Goal: Task Accomplishment & Management: Complete application form

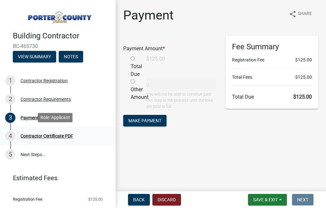
click at [59, 134] on div "Contractor Certificate PDF" at bounding box center [47, 136] width 53 height 4
click at [48, 136] on div "Contractor Certificate PDF" at bounding box center [47, 136] width 53 height 4
click at [73, 59] on button "Notes" at bounding box center [71, 57] width 24 height 12
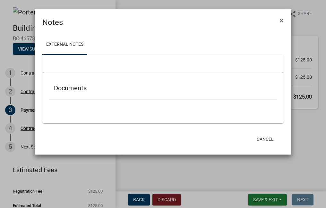
click at [23, 51] on ngb-modal-window "Notes × External Notes Documents Cancel" at bounding box center [163, 104] width 326 height 208
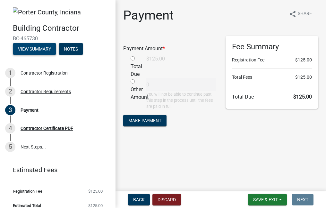
click at [38, 52] on button "View Summary" at bounding box center [34, 49] width 43 height 12
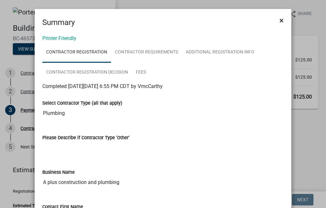
click at [279, 19] on span "×" at bounding box center [281, 20] width 4 height 9
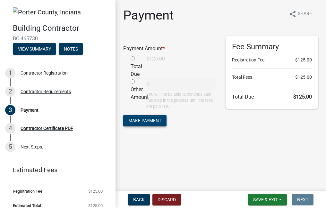
click at [161, 118] on span "Make Payment" at bounding box center [144, 120] width 33 height 5
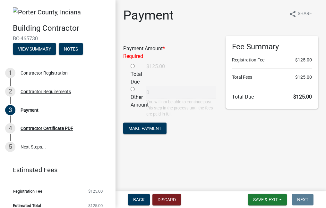
click at [133, 66] on input "radio" at bounding box center [132, 66] width 4 height 4
radio input "true"
type input "125"
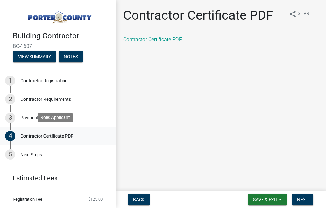
click at [56, 134] on div "Contractor Certificate PDF" at bounding box center [47, 136] width 53 height 4
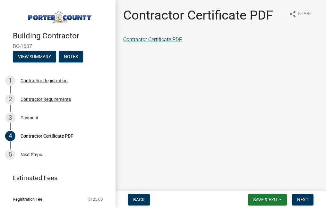
click at [139, 38] on link "Contractor Certificate PDF" at bounding box center [152, 40] width 59 height 6
